Goal: Complete application form: Complete application form

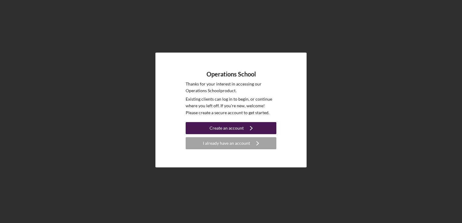
click at [236, 130] on div "Create an account" at bounding box center [227, 128] width 34 height 12
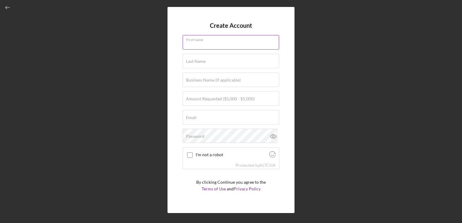
click at [234, 45] on input "First Name" at bounding box center [231, 42] width 97 height 15
type input "kai"
type input "[PERSON_NAME]"
type input "[EMAIL_ADDRESS][DOMAIN_NAME]"
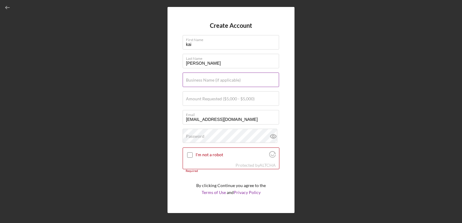
click at [210, 82] on label "Business Name (if applicable)" at bounding box center [213, 80] width 55 height 5
click at [210, 82] on input "Business Name (if applicable)" at bounding box center [231, 80] width 97 height 15
type input "Infinity Printing"
click at [199, 94] on div "Amount Requested ($5,000 - $5,000)" at bounding box center [231, 98] width 97 height 15
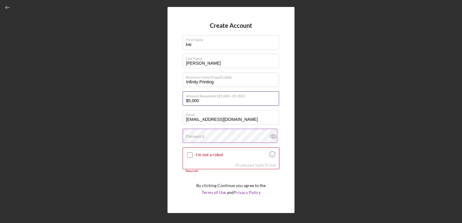
type input "$5,000"
click at [198, 139] on label "Password" at bounding box center [195, 136] width 18 height 5
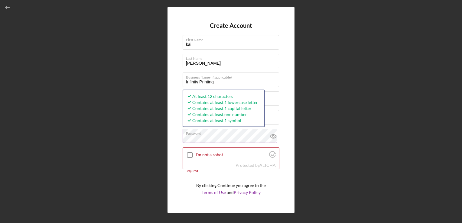
click at [183, 202] on button "Create Account" at bounding box center [231, 208] width 97 height 12
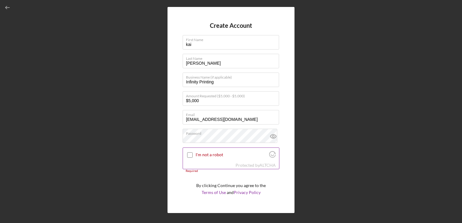
click at [192, 156] on input "I'm not a robot" at bounding box center [189, 154] width 5 height 5
checkbox input "true"
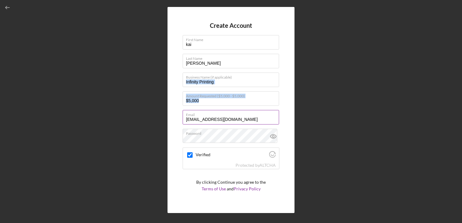
drag, startPoint x: 281, startPoint y: 84, endPoint x: 274, endPoint y: 119, distance: 35.9
click at [274, 119] on div "Create Account First Name [PERSON_NAME] Last Name [PERSON_NAME] Business Name (…" at bounding box center [231, 110] width 127 height 206
click at [289, 100] on div "Create Account First Name [PERSON_NAME] Last Name [PERSON_NAME] Business Name (…" at bounding box center [231, 110] width 127 height 206
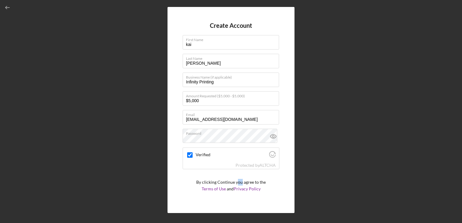
drag, startPoint x: 241, startPoint y: 185, endPoint x: 237, endPoint y: 176, distance: 9.8
click at [237, 176] on form "Create Account First Name [PERSON_NAME] Last Name [PERSON_NAME] Business Name (…" at bounding box center [231, 110] width 97 height 176
drag, startPoint x: 237, startPoint y: 176, endPoint x: 241, endPoint y: 179, distance: 4.9
click at [241, 179] on form "Create Account First Name [PERSON_NAME] Last Name [PERSON_NAME] Business Name (…" at bounding box center [231, 110] width 97 height 176
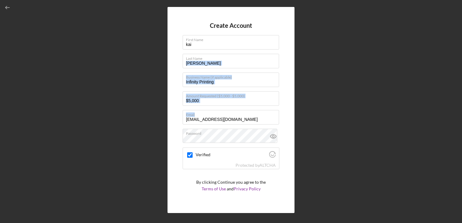
drag, startPoint x: 283, startPoint y: 67, endPoint x: 286, endPoint y: 122, distance: 54.5
click at [286, 122] on div "Create Account First Name [PERSON_NAME] Last Name [PERSON_NAME] Business Name (…" at bounding box center [231, 110] width 127 height 206
click at [287, 123] on div "Create Account First Name [PERSON_NAME] Last Name [PERSON_NAME] Business Name (…" at bounding box center [231, 110] width 127 height 206
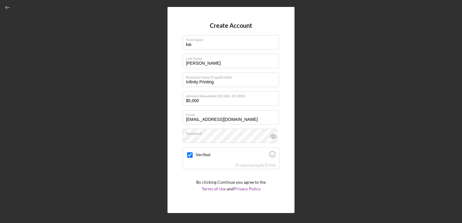
click at [237, 179] on p "By clicking Continue you agree to the Terms of Use and Privacy Policy" at bounding box center [231, 186] width 70 height 14
click at [255, 23] on form "Create Account First Name [PERSON_NAME] Last Name [PERSON_NAME] Business Name (…" at bounding box center [231, 110] width 97 height 176
drag, startPoint x: 280, startPoint y: 91, endPoint x: 278, endPoint y: 118, distance: 26.7
click at [278, 118] on div "Create Account First Name [PERSON_NAME] Last Name [PERSON_NAME] Business Name (…" at bounding box center [231, 110] width 127 height 206
drag, startPoint x: 278, startPoint y: 118, endPoint x: 288, endPoint y: 124, distance: 11.8
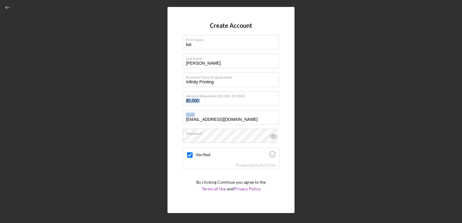
click at [288, 124] on div "Create Account First Name [PERSON_NAME] Last Name [PERSON_NAME] Business Name (…" at bounding box center [231, 110] width 127 height 206
click at [227, 26] on h4 "Create Account" at bounding box center [231, 25] width 42 height 7
click at [270, 159] on div "Verified" at bounding box center [231, 155] width 96 height 14
click at [275, 155] on div "Verified" at bounding box center [231, 155] width 96 height 14
drag, startPoint x: 267, startPoint y: 155, endPoint x: 271, endPoint y: 155, distance: 4.2
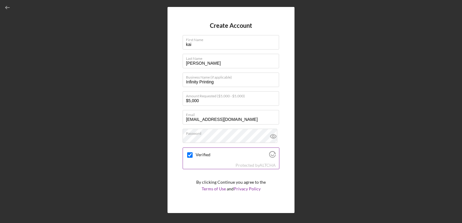
click at [271, 155] on div "Verified" at bounding box center [231, 155] width 96 height 14
click at [271, 155] on icon "Visit Altcha.org" at bounding box center [272, 154] width 7 height 7
click at [271, 36] on label "First Name" at bounding box center [232, 38] width 93 height 7
click at [271, 36] on input "kai" at bounding box center [231, 42] width 97 height 15
click at [260, 185] on p "By clicking Continue you agree to the Terms of Use and Privacy Policy" at bounding box center [231, 186] width 70 height 14
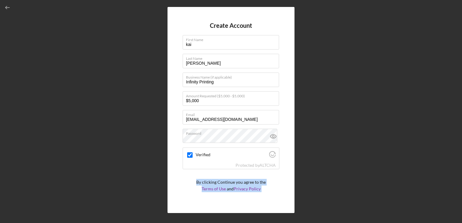
drag, startPoint x: 280, startPoint y: 174, endPoint x: 276, endPoint y: 188, distance: 15.1
click at [276, 188] on div "Create Account First Name [PERSON_NAME] Last Name [PERSON_NAME] Business Name (…" at bounding box center [231, 110] width 127 height 206
click at [276, 188] on form "Create Account First Name [PERSON_NAME] Last Name [PERSON_NAME] Business Name (…" at bounding box center [231, 110] width 97 height 176
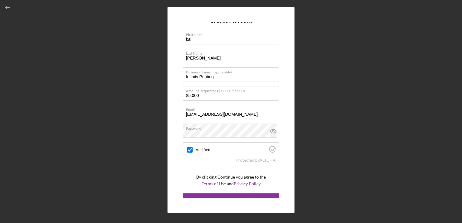
scroll to position [12, 0]
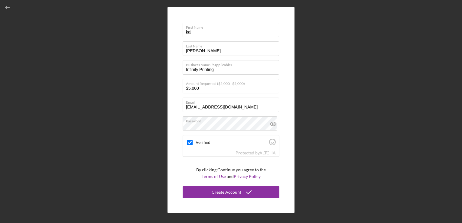
click at [276, 188] on form "Create Account First Name [PERSON_NAME] Last Name [PERSON_NAME] Business Name (…" at bounding box center [231, 110] width 97 height 176
click at [265, 195] on button "Create Account" at bounding box center [231, 192] width 97 height 12
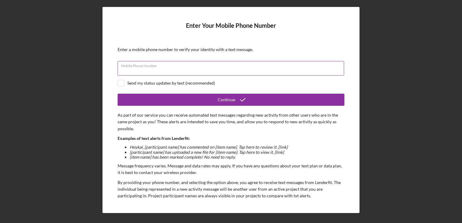
click at [228, 64] on div "Mobile Phone Number" at bounding box center [231, 68] width 227 height 15
type input "[PHONE_NUMBER]"
click at [125, 81] on div "Send my status updates by text (recommended)" at bounding box center [231, 83] width 227 height 7
checkbox input "true"
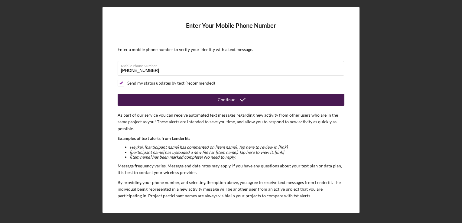
click at [139, 100] on button "Continue" at bounding box center [231, 100] width 227 height 12
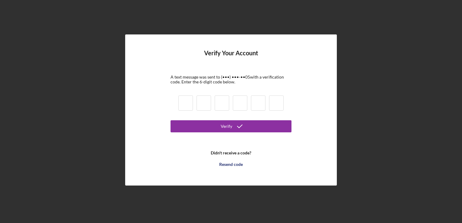
click at [185, 114] on div at bounding box center [231, 104] width 109 height 21
click at [182, 104] on input at bounding box center [186, 103] width 15 height 15
type input "7"
type input "8"
type input "5"
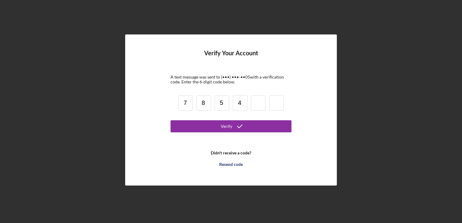
type input "4"
type input "0"
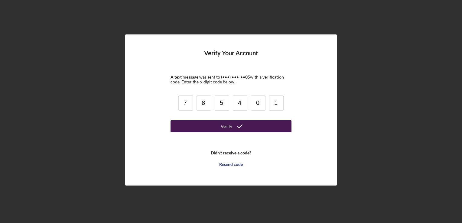
type input "1"
click at [204, 128] on button "Verify" at bounding box center [231, 126] width 121 height 12
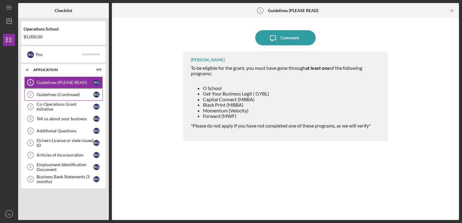
click at [88, 91] on link "Guidelines (Continued) 2 Guidelines (Continued) k g" at bounding box center [63, 95] width 79 height 12
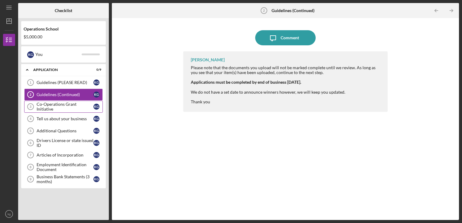
click at [80, 102] on link "Co-Operations Grant Initiative 3 Co-Operations Grant Initiative k g" at bounding box center [63, 107] width 79 height 12
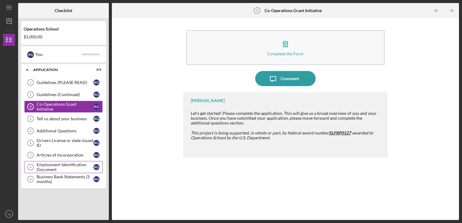
click at [45, 168] on div "Employment Identification Document" at bounding box center [65, 167] width 57 height 10
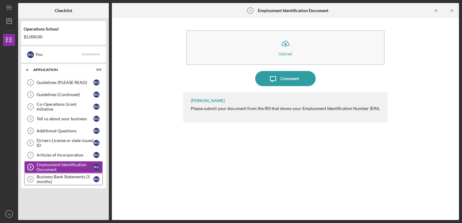
click at [40, 179] on div "Business Bank Statements (3 months)" at bounding box center [65, 180] width 57 height 10
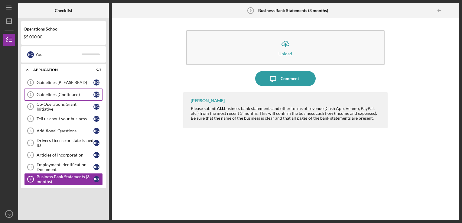
click at [62, 91] on link "Guidelines (Continued) 2 Guidelines (Continued) k g" at bounding box center [63, 95] width 79 height 12
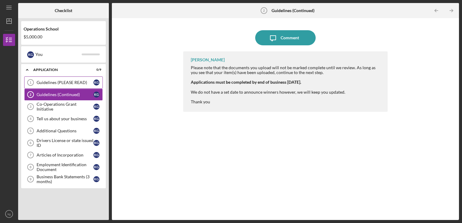
click at [68, 82] on div "Guidelines (PLEASE READ)" at bounding box center [65, 82] width 57 height 5
